Goal: Transaction & Acquisition: Purchase product/service

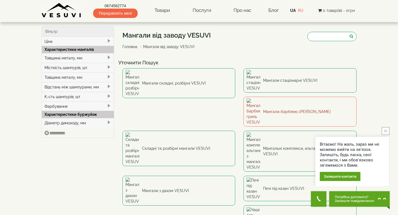
click at [244, 98] on link "Мангали-барбекю-[PERSON_NAME]" at bounding box center [300, 112] width 113 height 30
